Goal: Information Seeking & Learning: Learn about a topic

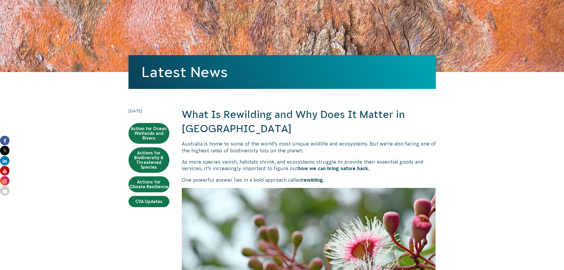
scroll to position [89, 0]
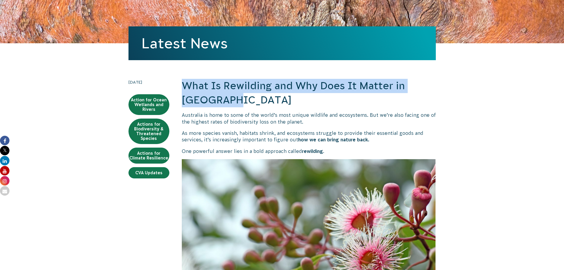
drag, startPoint x: 182, startPoint y: 82, endPoint x: 302, endPoint y: 95, distance: 120.6
click at [302, 95] on h2 "What Is Rewilding and Why Does It Matter in [GEOGRAPHIC_DATA]" at bounding box center [309, 93] width 254 height 28
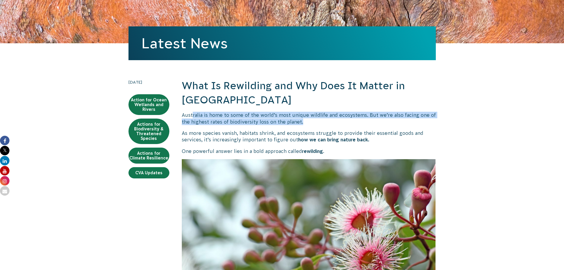
drag, startPoint x: 192, startPoint y: 114, endPoint x: 344, endPoint y: 121, distance: 152.4
click at [338, 121] on p "Australia is home to some of the world’s most unique wildlife and ecosystems. B…" at bounding box center [309, 118] width 254 height 13
click at [317, 116] on p "Australia is home to some of the world’s most unique wildlife and ecosystems. B…" at bounding box center [309, 118] width 254 height 13
drag, startPoint x: 319, startPoint y: 119, endPoint x: 313, endPoint y: 113, distance: 8.4
click at [313, 113] on p "Australia is home to some of the world’s most unique wildlife and ecosystems. B…" at bounding box center [309, 118] width 254 height 13
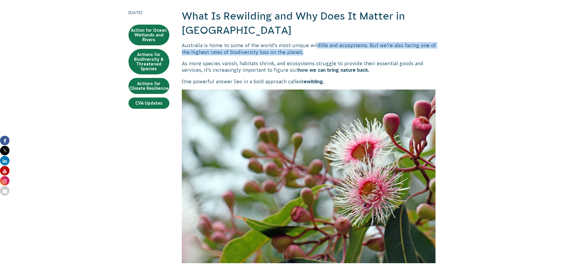
scroll to position [178, 0]
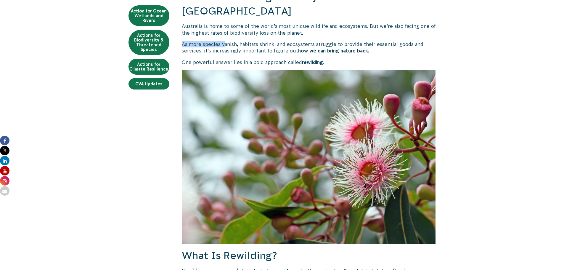
drag, startPoint x: 183, startPoint y: 46, endPoint x: 232, endPoint y: 47, distance: 49.5
click at [225, 47] on p "As more species vanish, habitats shrink, and ecosystems struggle to provide the…" at bounding box center [309, 47] width 254 height 13
drag, startPoint x: 260, startPoint y: 47, endPoint x: 289, endPoint y: 46, distance: 28.8
click at [275, 47] on p "As more species vanish, habitats shrink, and ecosystems struggle to provide the…" at bounding box center [309, 47] width 254 height 13
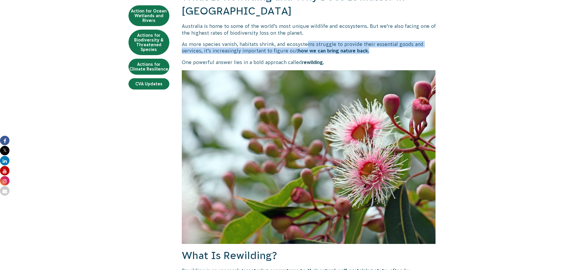
drag, startPoint x: 309, startPoint y: 44, endPoint x: 356, endPoint y: 63, distance: 51.1
click at [338, 54] on p "As more species vanish, habitats shrink, and ecosystems struggle to provide the…" at bounding box center [309, 47] width 254 height 13
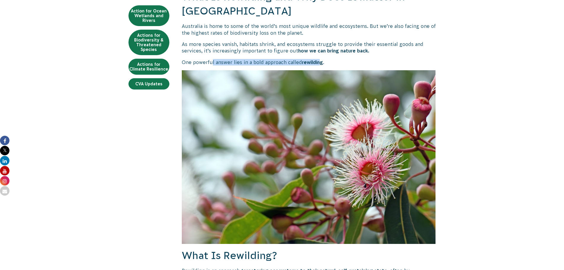
drag, startPoint x: 220, startPoint y: 63, endPoint x: 319, endPoint y: 64, distance: 98.7
click at [319, 64] on p "One powerful answer lies in a bold approach called rewilding ." at bounding box center [309, 62] width 254 height 7
drag, startPoint x: 336, startPoint y: 64, endPoint x: 229, endPoint y: 63, distance: 107.3
click at [229, 63] on p "One powerful answer lies in a bold approach called rewilding ." at bounding box center [309, 62] width 254 height 7
click at [232, 63] on p "One powerful answer lies in a bold approach called rewilding ." at bounding box center [309, 62] width 254 height 7
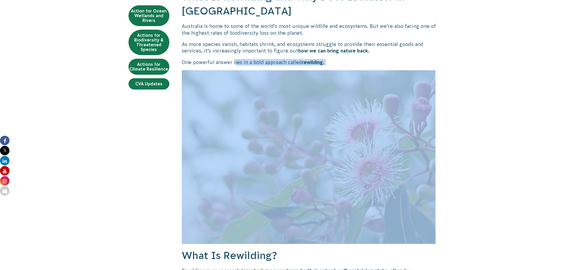
drag, startPoint x: 234, startPoint y: 62, endPoint x: 345, endPoint y: 66, distance: 111.2
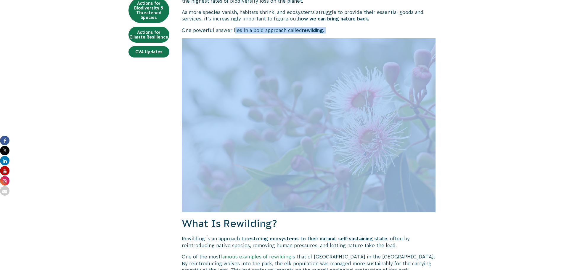
scroll to position [326, 0]
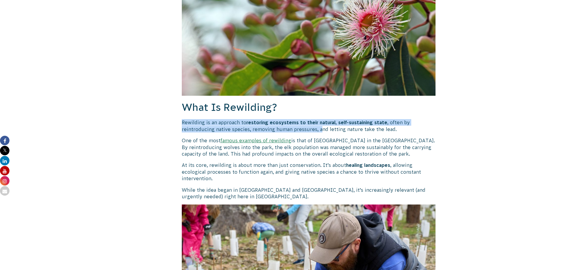
drag, startPoint x: 183, startPoint y: 122, endPoint x: 319, endPoint y: 126, distance: 136.3
click at [319, 121] on p "Rewilding is an approach to restoring ecosystems to their natural, self-sustain…" at bounding box center [309, 125] width 254 height 13
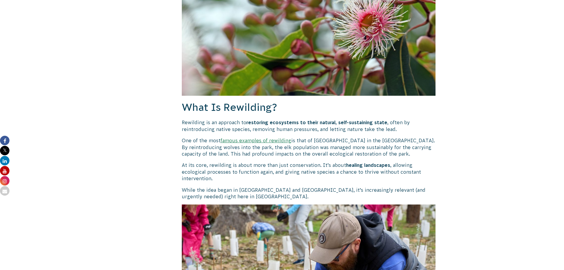
click at [321, 121] on p "Rewilding is an approach to restoring ecosystems to their natural, self-sustain…" at bounding box center [309, 125] width 254 height 13
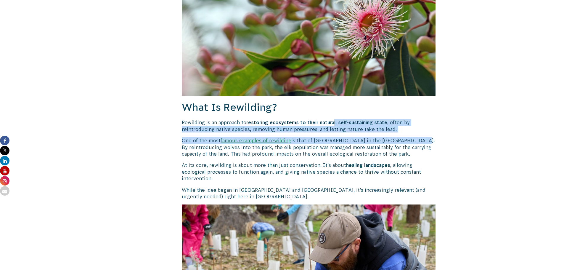
drag, startPoint x: 332, startPoint y: 124, endPoint x: 413, endPoint y: 134, distance: 80.8
click at [231, 121] on p "Rewilding is an approach to restoring ecosystems to their natural, self-sustain…" at bounding box center [309, 125] width 254 height 13
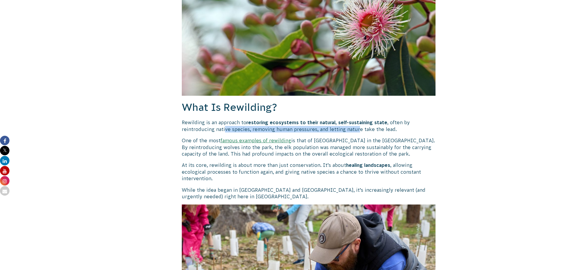
drag, startPoint x: 225, startPoint y: 129, endPoint x: 356, endPoint y: 131, distance: 131.3
click at [338, 121] on p "Rewilding is an approach to restoring ecosystems to their natural, self-sustain…" at bounding box center [309, 125] width 254 height 13
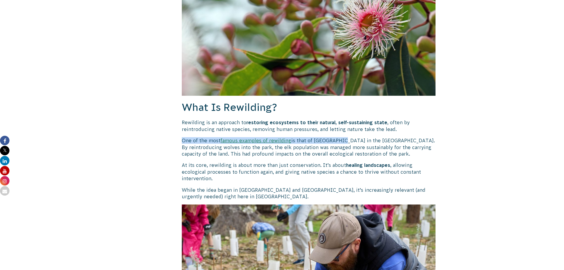
drag, startPoint x: 180, startPoint y: 140, endPoint x: 339, endPoint y: 140, distance: 158.8
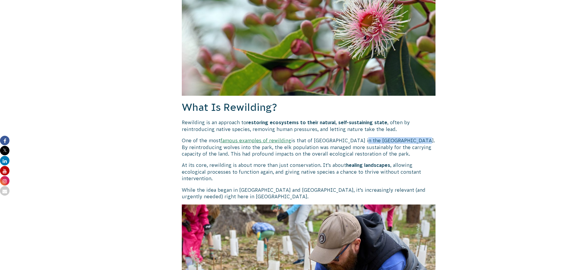
drag, startPoint x: 360, startPoint y: 140, endPoint x: 434, endPoint y: 140, distance: 74.1
click at [338, 121] on p "One of the most famous examples of rewilding is that of [GEOGRAPHIC_DATA] in th…" at bounding box center [309, 147] width 254 height 20
drag, startPoint x: 207, startPoint y: 148, endPoint x: 263, endPoint y: 148, distance: 56.3
click at [263, 121] on p "One of the most famous examples of rewilding is that of [GEOGRAPHIC_DATA] in th…" at bounding box center [309, 147] width 254 height 20
drag, startPoint x: 281, startPoint y: 149, endPoint x: 340, endPoint y: 145, distance: 58.5
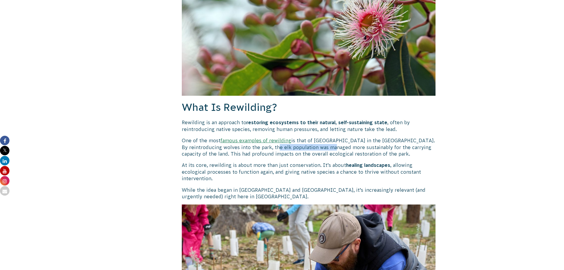
click at [338, 121] on p "One of the most famous examples of rewilding is that of [GEOGRAPHIC_DATA] in th…" at bounding box center [309, 147] width 254 height 20
drag, startPoint x: 404, startPoint y: 147, endPoint x: 412, endPoint y: 147, distance: 8.6
click at [338, 121] on p "One of the most famous examples of rewilding is that of [GEOGRAPHIC_DATA] in th…" at bounding box center [309, 147] width 254 height 20
drag, startPoint x: 215, startPoint y: 151, endPoint x: 257, endPoint y: 155, distance: 42.9
click at [245, 121] on p "One of the most famous examples of rewilding is that of [GEOGRAPHIC_DATA] in th…" at bounding box center [309, 147] width 254 height 20
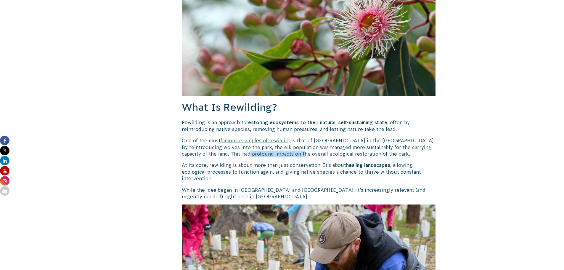
drag, startPoint x: 263, startPoint y: 155, endPoint x: 320, endPoint y: 155, distance: 57.5
click at [318, 121] on p "One of the most famous examples of rewilding is that of [GEOGRAPHIC_DATA] in th…" at bounding box center [309, 147] width 254 height 20
drag, startPoint x: 327, startPoint y: 155, endPoint x: 382, endPoint y: 155, distance: 54.8
click at [338, 121] on p "One of the most famous examples of rewilding is that of [GEOGRAPHIC_DATA] in th…" at bounding box center [309, 147] width 254 height 20
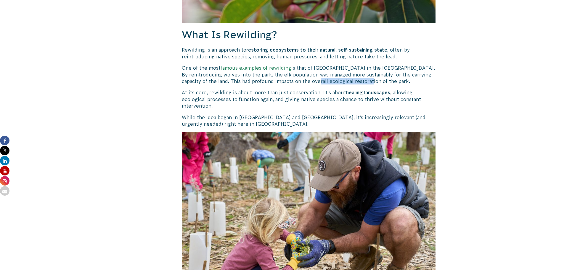
scroll to position [415, 0]
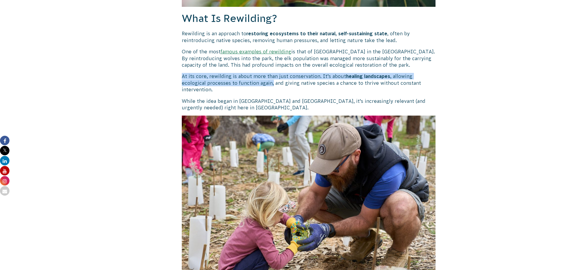
drag, startPoint x: 183, startPoint y: 76, endPoint x: 264, endPoint y: 81, distance: 81.6
click at [248, 81] on p "At its core, rewilding is about more than just conservation. It’s about healing…" at bounding box center [309, 83] width 254 height 20
click at [266, 79] on p "At its core, rewilding is about more than just conservation. It’s about healing…" at bounding box center [309, 83] width 254 height 20
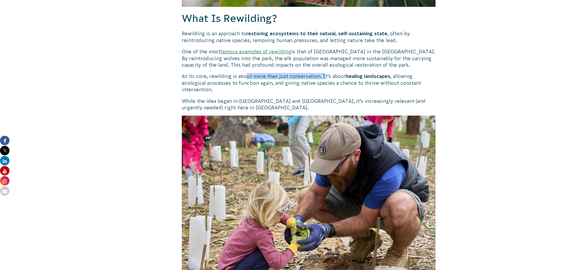
drag, startPoint x: 246, startPoint y: 76, endPoint x: 321, endPoint y: 77, distance: 75.8
click at [321, 77] on p "At its core, rewilding is about more than just conservation. It’s about healing…" at bounding box center [309, 83] width 254 height 20
drag, startPoint x: 339, startPoint y: 77, endPoint x: 394, endPoint y: 77, distance: 55.1
click at [338, 77] on p "At its core, rewilding is about more than just conservation. It’s about healing…" at bounding box center [309, 83] width 254 height 20
drag, startPoint x: 203, startPoint y: 83, endPoint x: 260, endPoint y: 85, distance: 56.9
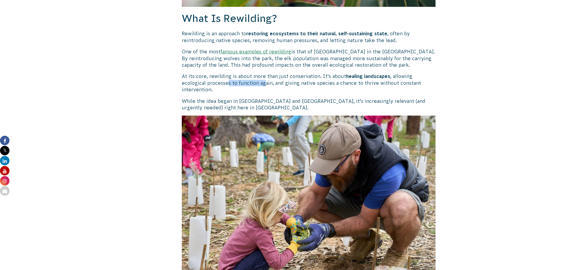
click at [239, 85] on p "At its core, rewilding is about more than just conservation. It’s about healing…" at bounding box center [309, 83] width 254 height 20
drag, startPoint x: 296, startPoint y: 85, endPoint x: 323, endPoint y: 85, distance: 27.3
click at [323, 85] on p "At its core, rewilding is about more than just conservation. It’s about healing…" at bounding box center [309, 83] width 254 height 20
drag, startPoint x: 369, startPoint y: 84, endPoint x: 384, endPoint y: 84, distance: 14.8
click at [338, 84] on p "At its core, rewilding is about more than just conservation. It’s about healing…" at bounding box center [309, 83] width 254 height 20
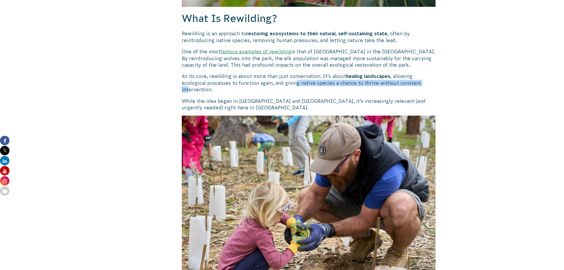
drag, startPoint x: 354, startPoint y: 86, endPoint x: 399, endPoint y: 86, distance: 45.0
click at [338, 86] on p "At its core, rewilding is about more than just conservation. It’s about healing…" at bounding box center [309, 83] width 254 height 20
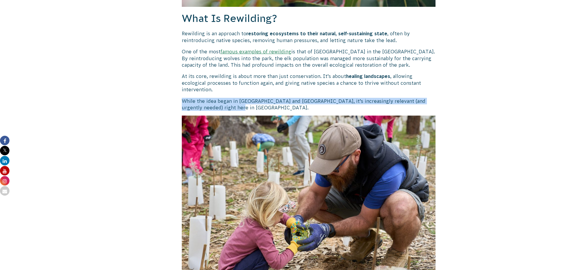
drag, startPoint x: 180, startPoint y: 95, endPoint x: 248, endPoint y: 99, distance: 68.8
click at [261, 102] on p "While the idea began in [GEOGRAPHIC_DATA] and [GEOGRAPHIC_DATA], it’s increasin…" at bounding box center [309, 104] width 254 height 13
drag, startPoint x: 269, startPoint y: 101, endPoint x: 259, endPoint y: 95, distance: 12.0
click at [259, 98] on p "While the idea began in [GEOGRAPHIC_DATA] and [GEOGRAPHIC_DATA], it’s increasin…" at bounding box center [309, 104] width 254 height 13
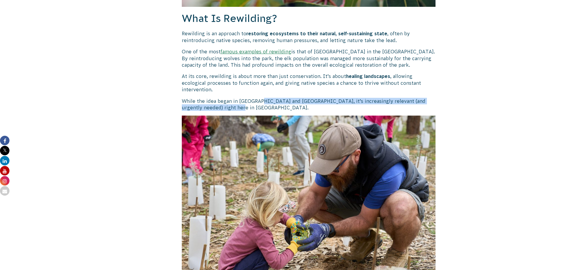
click at [261, 100] on p "While the idea began in [GEOGRAPHIC_DATA] and [GEOGRAPHIC_DATA], it’s increasin…" at bounding box center [309, 104] width 254 height 13
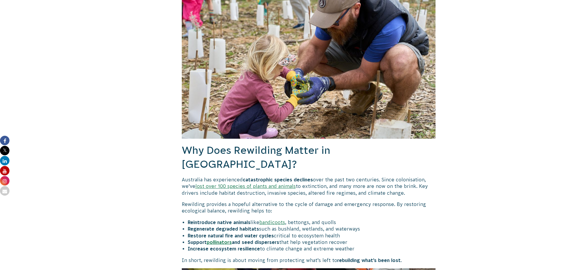
scroll to position [563, 0]
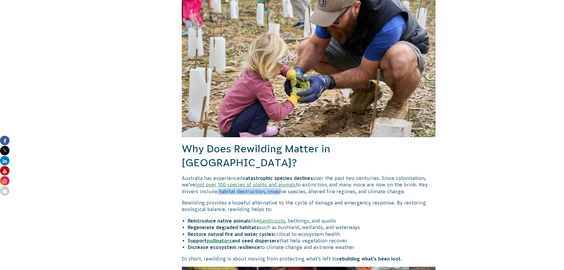
drag, startPoint x: 213, startPoint y: 171, endPoint x: 278, endPoint y: 171, distance: 64.6
click at [278, 121] on p "Australia has experienced catastrophic species declines over the past two centu…" at bounding box center [309, 185] width 254 height 20
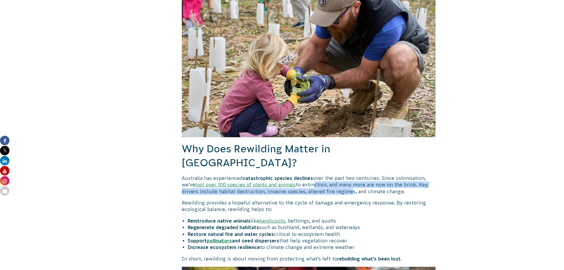
drag
click at [338, 121] on p "Australia has experienced catastrophic species declines over the past two centu…" at bounding box center [309, 185] width 254 height 20
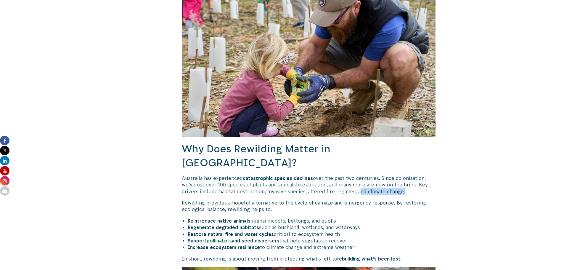
click at [338, 121] on p "Australia has experienced catastrophic species declines over the past two centu…" at bounding box center [309, 185] width 254 height 20
click at [268, 121] on p "Australia has experienced catastrophic species declines over the past two centu…" at bounding box center [309, 185] width 254 height 20
click at [325, 121] on p "Australia has experienced catastrophic species declines over the past two centu…" at bounding box center [309, 185] width 254 height 20
click at [314, 121] on p "Australia has experienced catastrophic species declines over the past two centu…" at bounding box center [309, 185] width 254 height 20
click at [338, 121] on p "Australia has experienced catastrophic species declines over the past two centu…" at bounding box center [309, 185] width 254 height 20
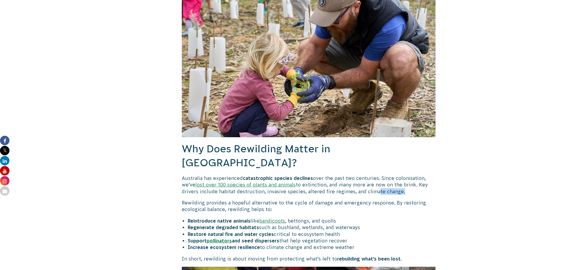
click at [338, 121] on p "Australia has experienced catastrophic species declines over the past two centu…" at bounding box center [309, 185] width 254 height 20
click at [250, 121] on p "Rewilding provides a hopeful alternative to the cycle of damage and emergency r…" at bounding box center [309, 205] width 254 height 13
click at [312, 121] on p "Rewilding provides a hopeful alternative to the cycle of damage and emergency r…" at bounding box center [309, 205] width 254 height 13
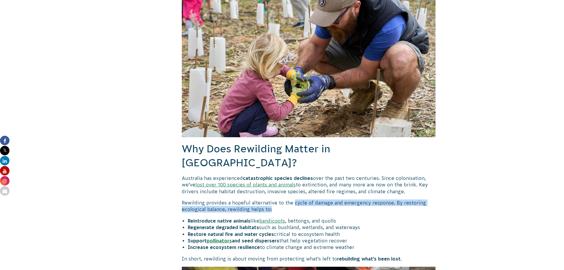
click at [293, 121] on p "Rewilding provides a hopeful alternative to the cycle of damage and emergency r…" at bounding box center [309, 205] width 254 height 13
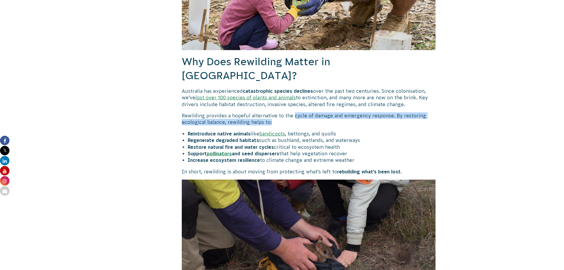
scroll to position [652, 0]
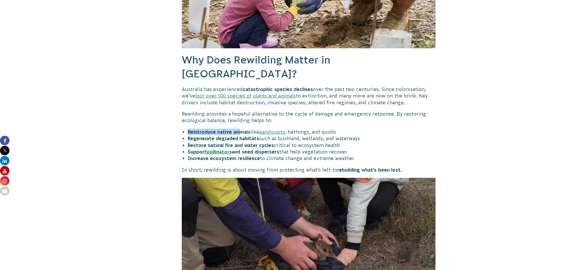
click at [221, 121] on b "Reintroduce native animals" at bounding box center [219, 131] width 63 height 5
click at [238, 121] on b "Reintroduce native animals" at bounding box center [219, 131] width 63 height 5
click at [311, 86] on p "Australia has experienced catastrophic species declines over the past two centu…" at bounding box center [309, 96] width 254 height 20
click at [274, 111] on p "Rewilding provides a hopeful alternative to the cycle of damage and emergency r…" at bounding box center [309, 117] width 254 height 13
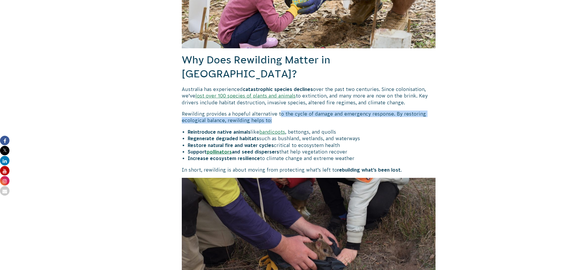
click at [278, 111] on p "Rewilding provides a hopeful alternative to the cycle of damage and emergency r…" at bounding box center [309, 117] width 254 height 13
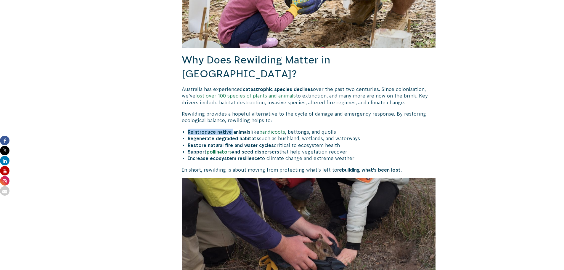
click at [234, 121] on b "Reintroduce native animals" at bounding box center [219, 131] width 63 height 5
click at [231, 121] on b "Regenerate degraded habitats" at bounding box center [223, 138] width 71 height 5
click at [292, 121] on li "Regenerate degraded habitats such as bushland, wetlands, and waterways" at bounding box center [312, 138] width 248 height 7
click at [338, 121] on li "Regenerate degraded habitats such as bushland, wetlands, and waterways" at bounding box center [312, 138] width 248 height 7
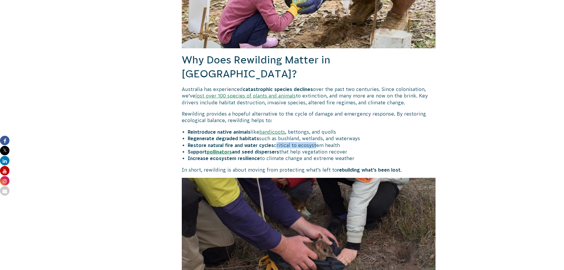
click at [314, 121] on li "Restore natural fire and water cycles critical to ecosystem health" at bounding box center [312, 145] width 248 height 7
click at [321, 121] on li "Support pollinators and seed dispersers that help vegetation recover" at bounding box center [312, 151] width 248 height 7
click at [266, 121] on li "Increase ecosystem resilience to climate change and extreme weather" at bounding box center [312, 158] width 248 height 7
click at [338, 121] on li "Increase ecosystem resilience to climate change and extreme weather" at bounding box center [312, 158] width 248 height 7
click at [253, 121] on p "In short, rewilding is about moving from protecting what’s left to rebuilding w…" at bounding box center [309, 170] width 254 height 7
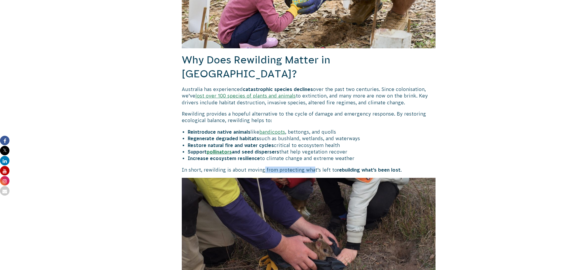
click at [311, 121] on p "In short, rewilding is about moving from protecting what’s left to rebuilding w…" at bounding box center [309, 170] width 254 height 7
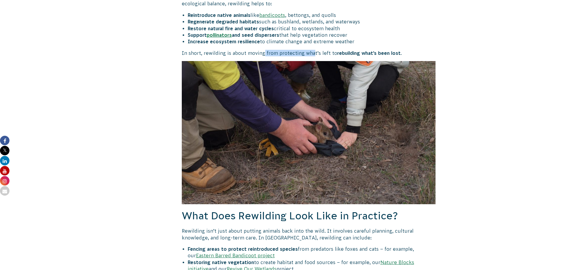
scroll to position [770, 0]
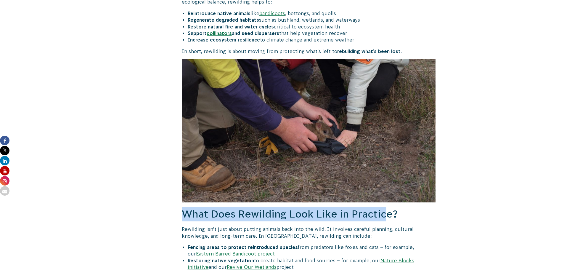
click at [338, 121] on div "[DATE] Action for Ocean Wetlands and Rivers Actions for Biodiversity & Threaten…" at bounding box center [282, 274] width 320 height 1755
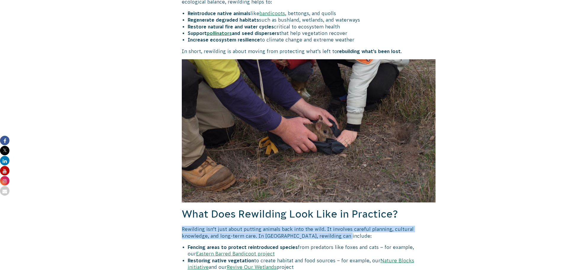
click at [337, 121] on div "[DATE] Action for Ocean Wetlands and Rivers Actions for Biodiversity & Threaten…" at bounding box center [282, 274] width 320 height 1755
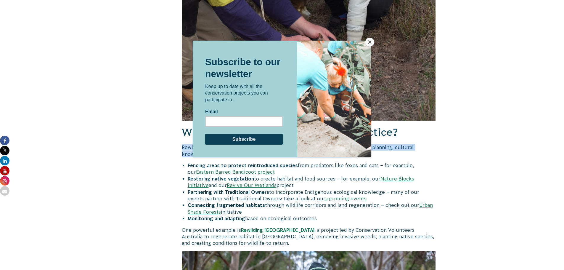
scroll to position [859, 0]
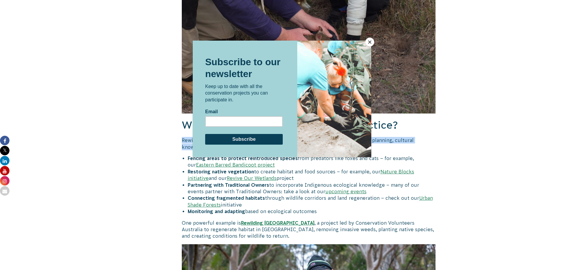
click at [338, 42] on button "Close" at bounding box center [370, 42] width 9 height 9
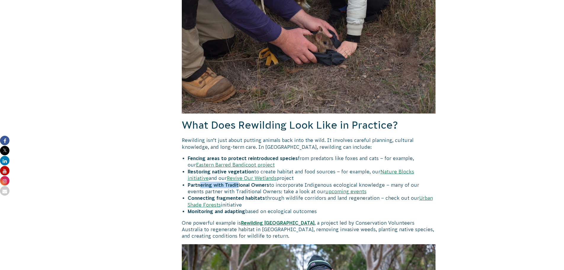
drag, startPoint x: 201, startPoint y: 165, endPoint x: 258, endPoint y: 167, distance: 56.6
click at [239, 121] on b "Partnering with Traditional Owners" at bounding box center [228, 184] width 81 height 5
drag, startPoint x: 278, startPoint y: 165, endPoint x: 325, endPoint y: 164, distance: 47.1
click at [325, 121] on li "Partnering with Traditional Owners to incorporate Indigenous ecological knowled…" at bounding box center [312, 188] width 248 height 13
click at [338, 121] on li "Partnering with Traditional Owners to incorporate Indigenous ecological knowled…" at bounding box center [312, 188] width 248 height 13
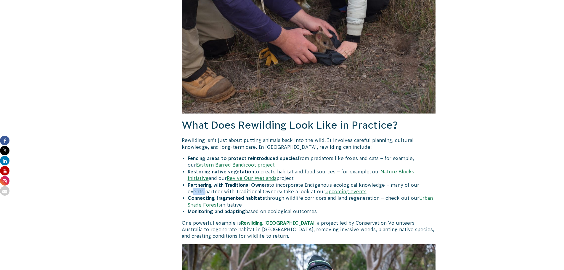
drag, startPoint x: 422, startPoint y: 163, endPoint x: 452, endPoint y: 164, distance: 30.2
click at [338, 121] on body "About Us Our Priorities Reconciliation Impact Our Board Our People Careers CVA …" at bounding box center [282, 263] width 564 height 2244
drag, startPoint x: 209, startPoint y: 176, endPoint x: 297, endPoint y: 177, distance: 88.3
click at [297, 121] on li "Connecting fragmented habitats through wildlife corridors and land regeneration…" at bounding box center [312, 201] width 248 height 13
click at [288, 121] on li "Connecting fragmented habitats through wildlife corridors and land regeneration…" at bounding box center [312, 201] width 248 height 13
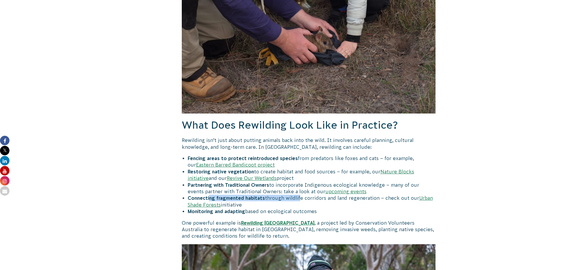
click at [273, 121] on li "Connecting fragmented habitats through wildlife corridors and land regeneration…" at bounding box center [312, 201] width 248 height 13
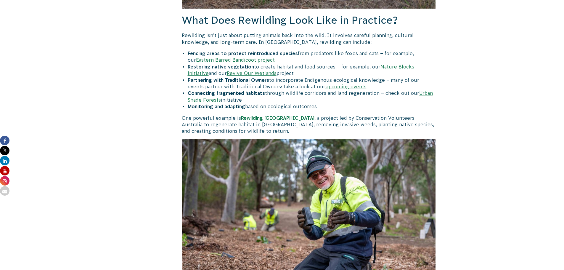
scroll to position [978, 0]
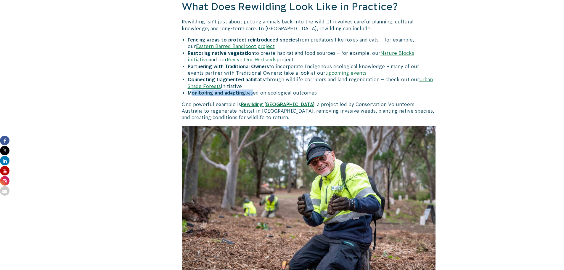
drag, startPoint x: 193, startPoint y: 73, endPoint x: 254, endPoint y: 75, distance: 60.5
click at [254, 89] on li "Monitoring and adapting based on ecological outcomes" at bounding box center [312, 92] width 248 height 7
drag, startPoint x: 278, startPoint y: 72, endPoint x: 314, endPoint y: 74, distance: 35.6
click at [317, 89] on li "Monitoring and adapting based on ecological outcomes" at bounding box center [312, 92] width 248 height 7
drag, startPoint x: 301, startPoint y: 84, endPoint x: 363, endPoint y: 83, distance: 61.9
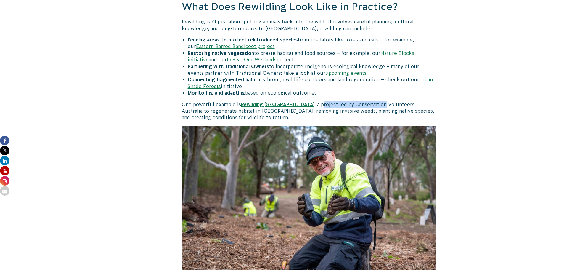
click at [338, 101] on p "One powerful example is Rewilding Fifth Creek , a project led by Conservation V…" at bounding box center [309, 111] width 254 height 20
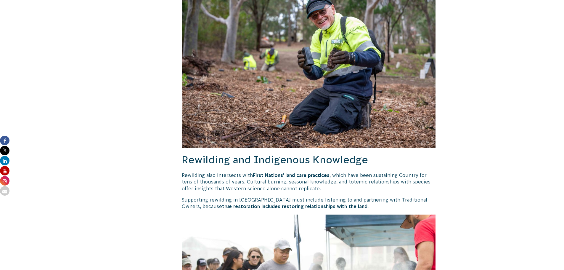
scroll to position [1126, 0]
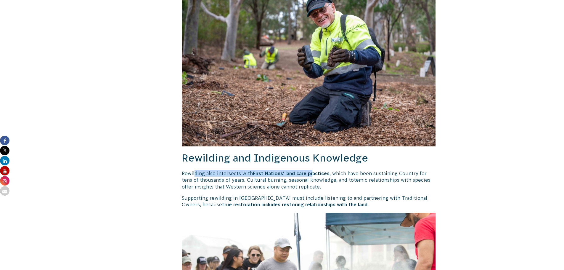
drag, startPoint x: 194, startPoint y: 154, endPoint x: 240, endPoint y: 153, distance: 45.9
click at [313, 121] on p "Rewilding also intersects with First Nations’ land care practices , which have …" at bounding box center [309, 180] width 254 height 20
click at [231, 121] on p "Rewilding also intersects with First Nations’ land care practices , which have …" at bounding box center [309, 180] width 254 height 20
drag, startPoint x: 214, startPoint y: 153, endPoint x: 310, endPoint y: 153, distance: 95.7
click at [306, 121] on p "Rewilding also intersects with First Nations’ land care practices , which have …" at bounding box center [309, 180] width 254 height 20
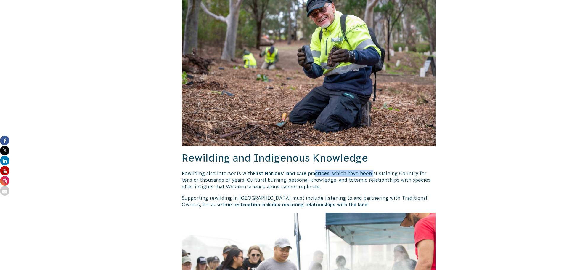
drag, startPoint x: 315, startPoint y: 153, endPoint x: 374, endPoint y: 153, distance: 59.3
click at [338, 121] on p "Rewilding also intersects with First Nations’ land care practices , which have …" at bounding box center [309, 180] width 254 height 20
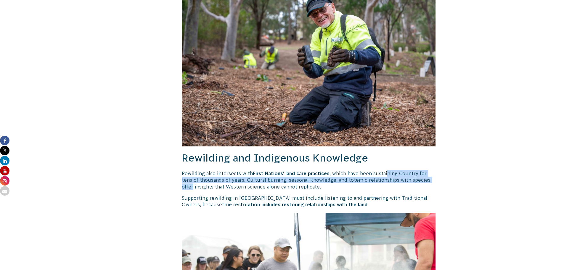
drag, startPoint x: 387, startPoint y: 153, endPoint x: 439, endPoint y: 158, distance: 52.4
click at [274, 121] on p "Rewilding also intersects with First Nations’ land care practices , which have …" at bounding box center [309, 180] width 254 height 20
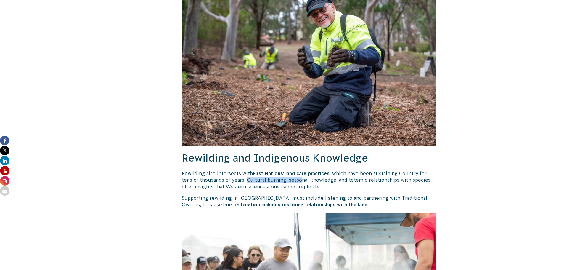
click at [289, 121] on p "Rewilding also intersects with First Nations’ land care practices , which have …" at bounding box center [309, 180] width 254 height 20
click at [338, 121] on p "Rewilding also intersects with First Nations’ land care practices , which have …" at bounding box center [309, 180] width 254 height 20
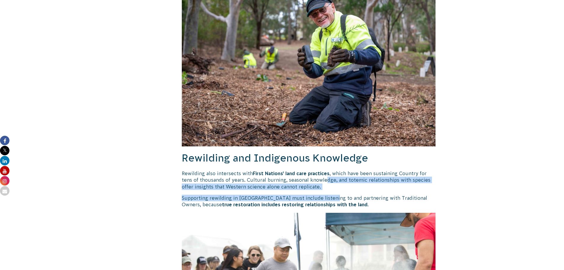
click at [301, 121] on p "Rewilding also intersects with First Nations’ land care practices , which have …" at bounding box center [309, 180] width 254 height 20
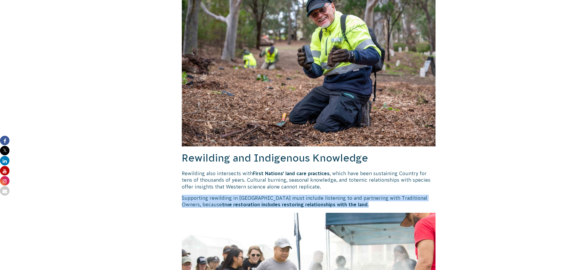
click at [335, 121] on p "Supporting rewilding in [GEOGRAPHIC_DATA] must include listening to and partner…" at bounding box center [309, 201] width 254 height 13
click at [338, 121] on p "Supporting rewilding in [GEOGRAPHIC_DATA] must include listening to and partner…" at bounding box center [309, 201] width 254 height 13
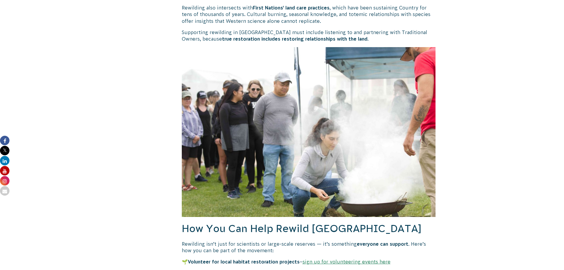
scroll to position [1333, 0]
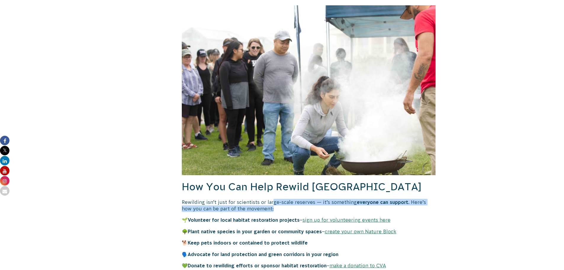
click at [270, 121] on p "Rewilding isn’t just for scientists or large-scale reserves — it’s something ev…" at bounding box center [309, 205] width 254 height 13
click at [278, 121] on p "Rewilding isn’t just for scientists or large-scale reserves — it’s something ev…" at bounding box center [309, 205] width 254 height 13
click at [277, 121] on p "Rewilding isn’t just for scientists or large-scale reserves — it’s something ev…" at bounding box center [309, 205] width 254 height 13
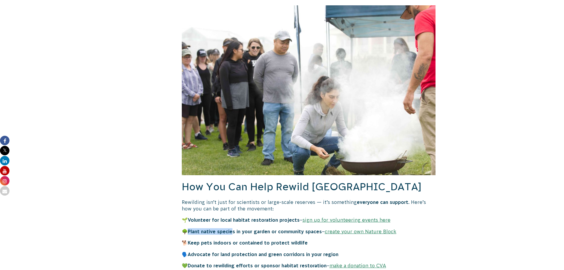
click at [235, 121] on p "🌳 Plant native species in your garden or community spaces – create your own Nat…" at bounding box center [309, 231] width 254 height 7
click at [286, 121] on p "🌳 Plant native species in your garden or community spaces – create your own Nat…" at bounding box center [309, 231] width 254 height 7
click at [247, 121] on b "Keep pets indoors or contained to protect wildlife" at bounding box center [248, 242] width 120 height 5
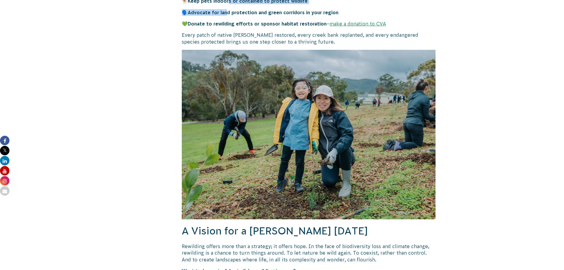
scroll to position [1570, 0]
